Goal: Task Accomplishment & Management: Manage account settings

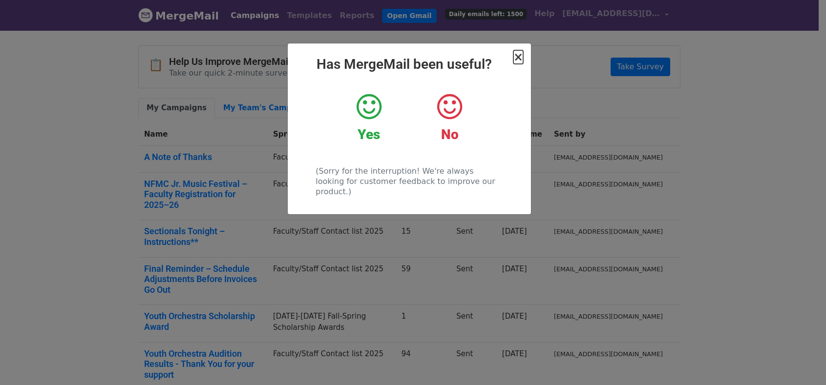
click at [518, 57] on span "×" at bounding box center [518, 57] width 10 height 14
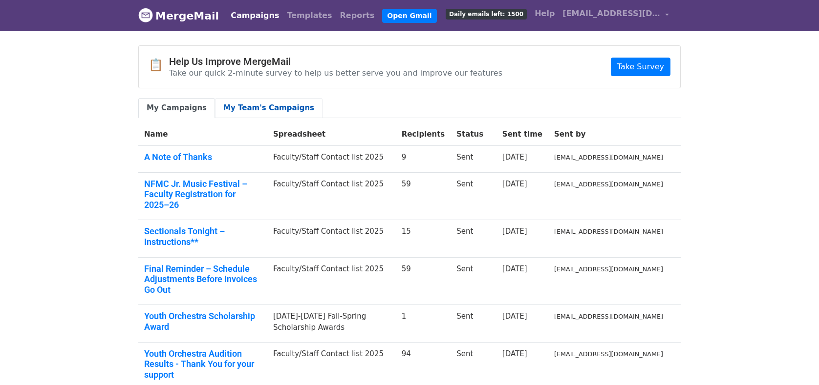
click at [245, 112] on link "My Team's Campaigns" at bounding box center [268, 108] width 107 height 20
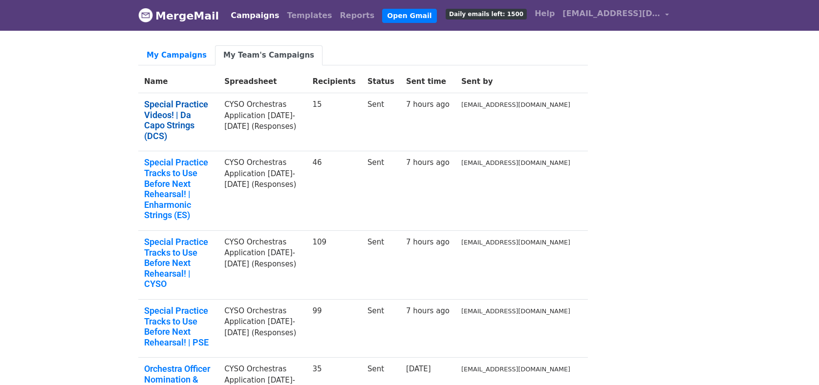
click at [191, 115] on link "Special Practice Videos! | Da Capo Strings (DCS)" at bounding box center [178, 120] width 68 height 42
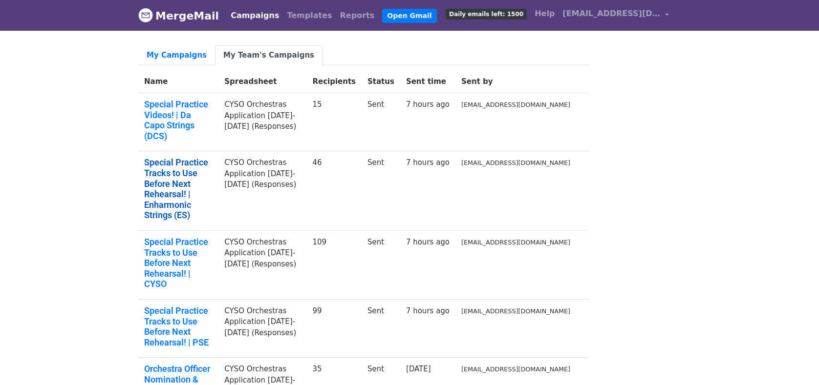
click at [202, 157] on link "Special Practice Tracks to Use Before Next Rehearsal! | Enharmonic Strings (ES)" at bounding box center [178, 189] width 68 height 64
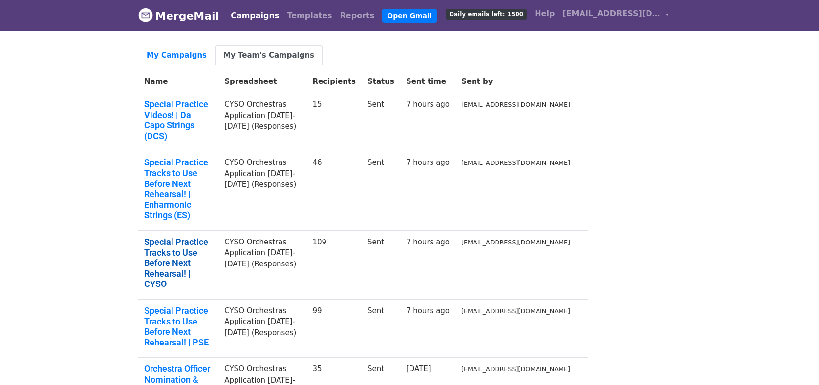
click at [194, 237] on link "Special Practice Tracks to Use Before Next Rehearsal! | CYSO" at bounding box center [178, 263] width 68 height 53
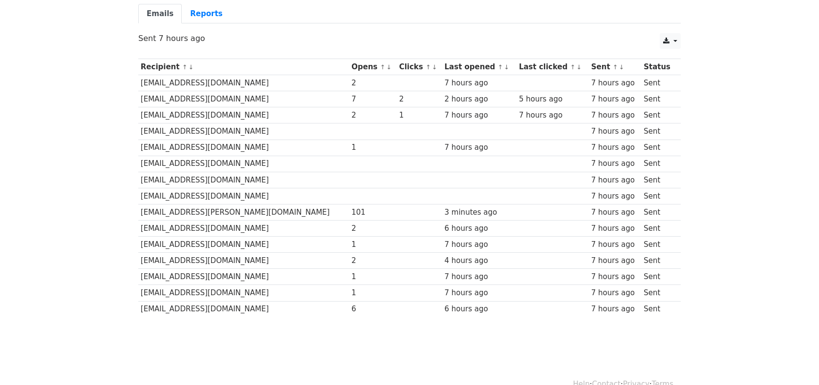
scroll to position [100, 0]
